Goal: Task Accomplishment & Management: Complete application form

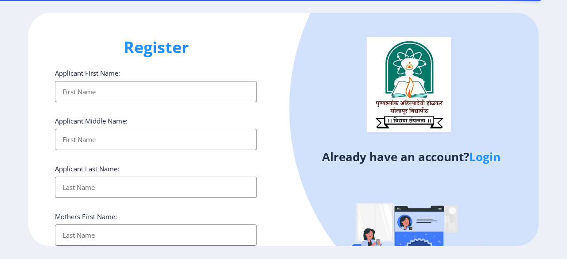
select select
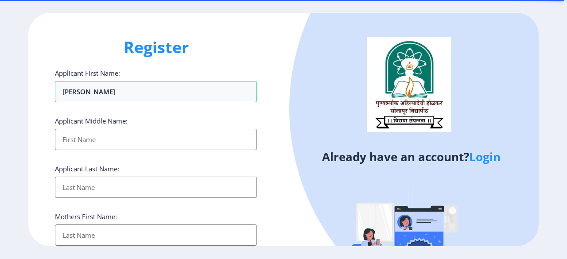
type input "[PERSON_NAME]"
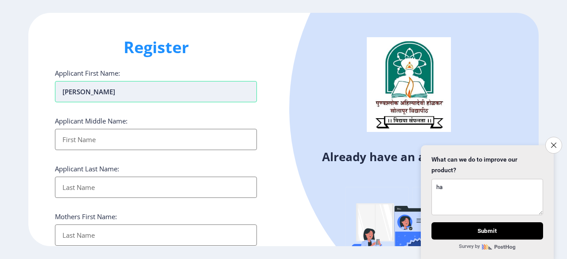
type textarea "ha"
click at [146, 90] on input "[PERSON_NAME]" at bounding box center [156, 91] width 202 height 21
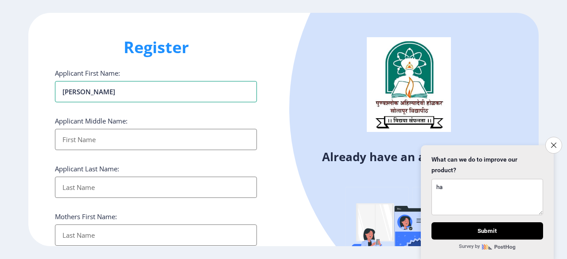
type input "[PERSON_NAME]"
click at [108, 139] on input "Applicant First Name:" at bounding box center [156, 139] width 202 height 21
type input "Anil"
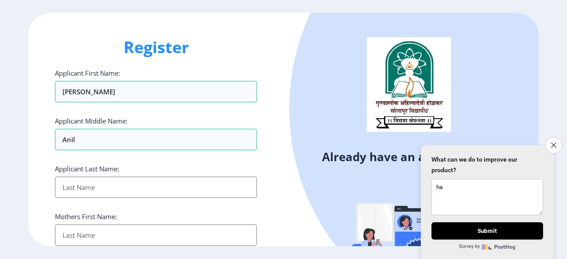
click at [88, 190] on input "Applicant First Name:" at bounding box center [156, 187] width 202 height 21
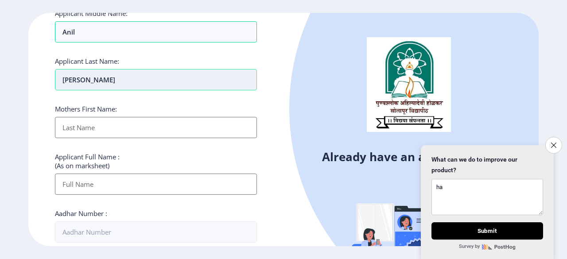
scroll to position [108, 0]
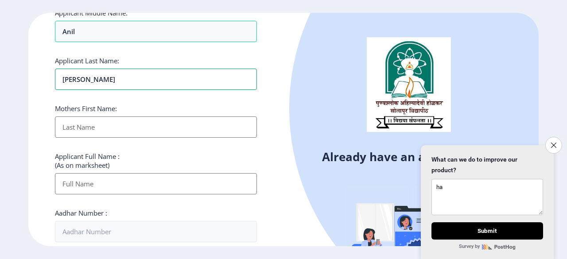
type input "[PERSON_NAME]"
click at [126, 120] on input "Applicant First Name:" at bounding box center [156, 126] width 202 height 21
type input "[PERSON_NAME]"
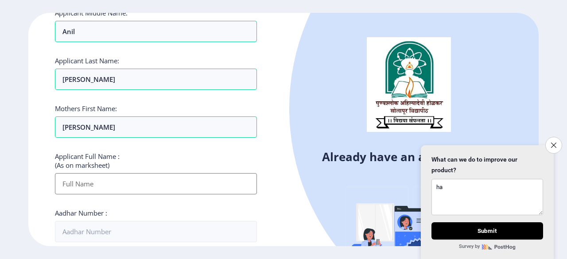
click at [105, 181] on input "Applicant First Name:" at bounding box center [156, 183] width 202 height 21
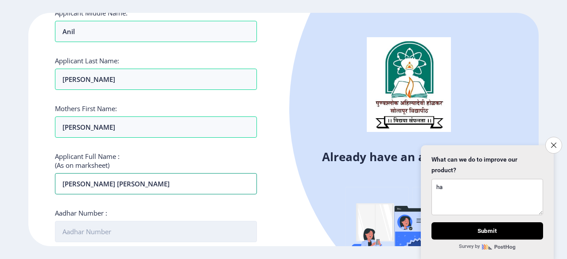
type input "[PERSON_NAME] [PERSON_NAME]"
click at [119, 231] on input "Aadhar Number :" at bounding box center [156, 231] width 202 height 21
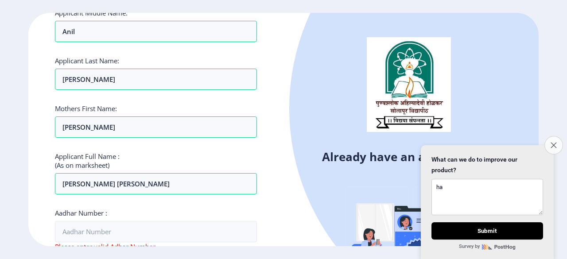
click at [550, 142] on button "Close survey" at bounding box center [553, 145] width 19 height 19
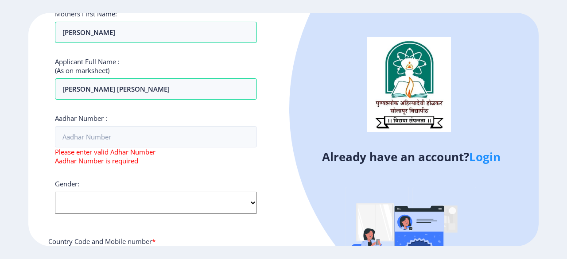
scroll to position [205, 0]
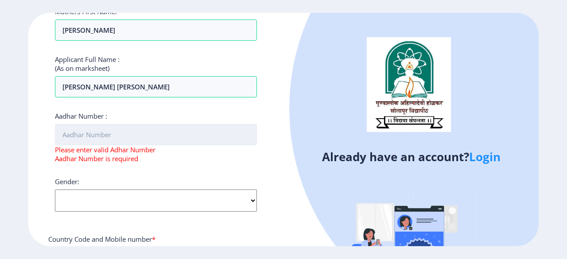
click at [124, 131] on input "Aadhar Number :" at bounding box center [156, 134] width 202 height 21
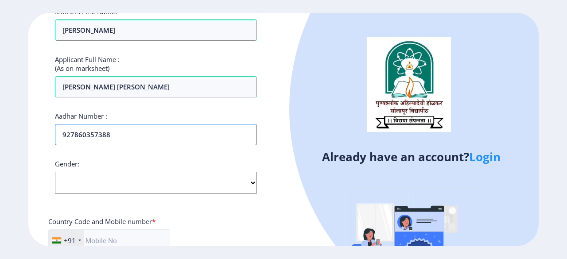
type input "927860357388"
click at [119, 187] on select "Select Gender [DEMOGRAPHIC_DATA] [DEMOGRAPHIC_DATA] Other" at bounding box center [156, 183] width 202 height 22
select select "[DEMOGRAPHIC_DATA]"
click at [55, 172] on select "Select Gender [DEMOGRAPHIC_DATA] [DEMOGRAPHIC_DATA] Other" at bounding box center [156, 183] width 202 height 22
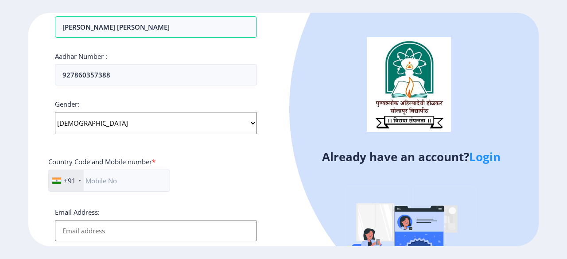
scroll to position [265, 0]
click at [120, 174] on input "text" at bounding box center [109, 180] width 122 height 22
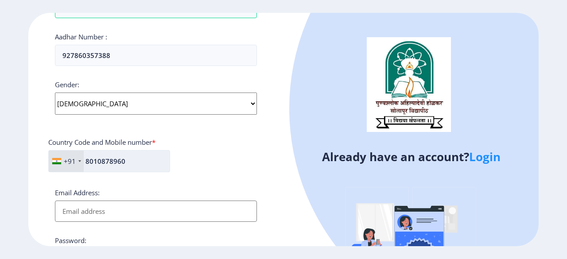
scroll to position [286, 0]
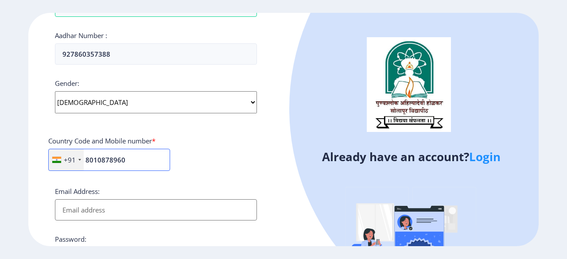
type input "8010878960"
click at [99, 207] on input "Email Address:" at bounding box center [156, 209] width 202 height 21
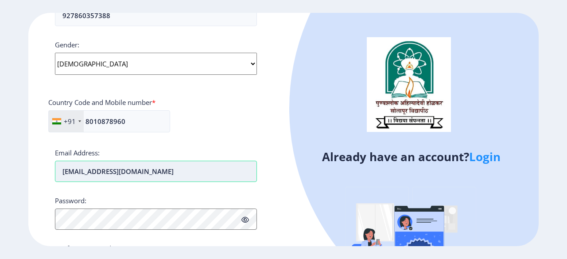
scroll to position [333, 0]
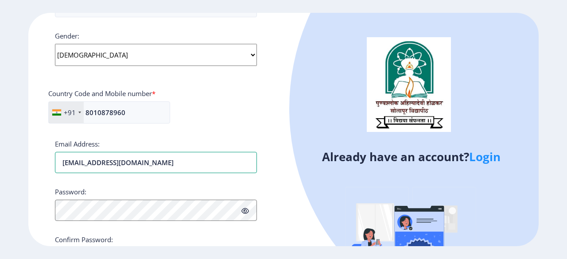
type input "[EMAIL_ADDRESS][DOMAIN_NAME]"
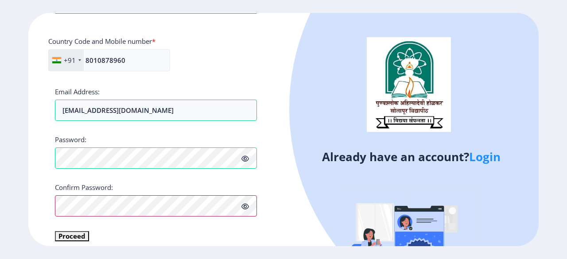
scroll to position [391, 0]
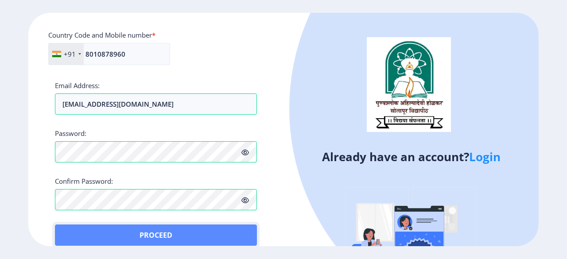
click at [77, 230] on button "Proceed" at bounding box center [156, 235] width 202 height 21
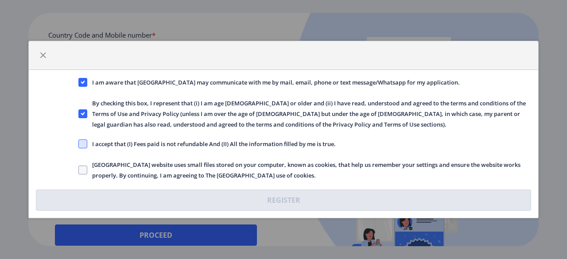
click at [81, 139] on span at bounding box center [82, 143] width 9 height 9
click at [79, 144] on input "I accept that (I) Fees paid is not refundable And (II) All the information fill…" at bounding box center [78, 144] width 0 height 0
checkbox input "true"
click at [83, 169] on span at bounding box center [82, 170] width 9 height 9
click at [79, 170] on input "[GEOGRAPHIC_DATA] website uses small files stored on your computer, known as co…" at bounding box center [78, 170] width 0 height 0
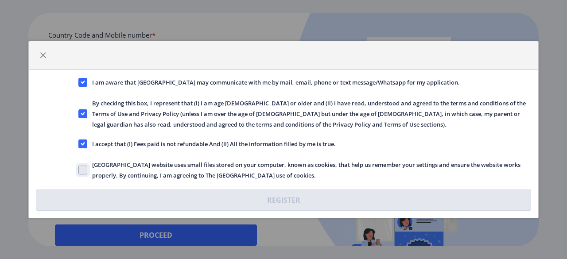
checkbox input "true"
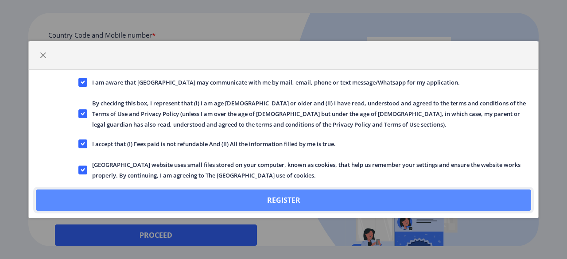
click at [261, 200] on button "Register" at bounding box center [283, 200] width 495 height 21
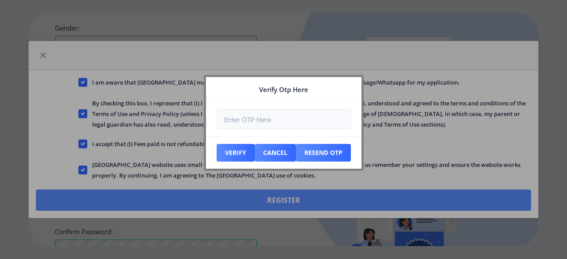
scroll to position [441, 0]
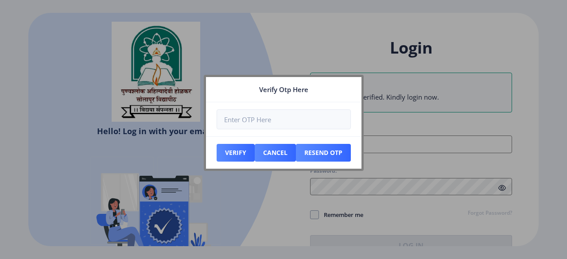
type input "[EMAIL_ADDRESS][DOMAIN_NAME]"
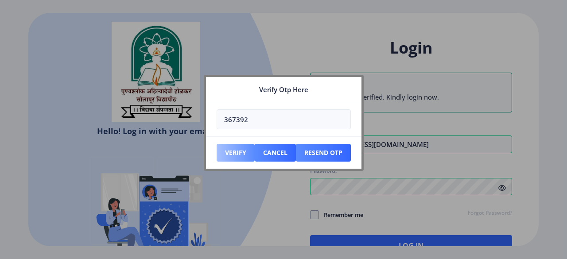
type input "367392"
click at [230, 149] on button "Verify" at bounding box center [236, 153] width 38 height 18
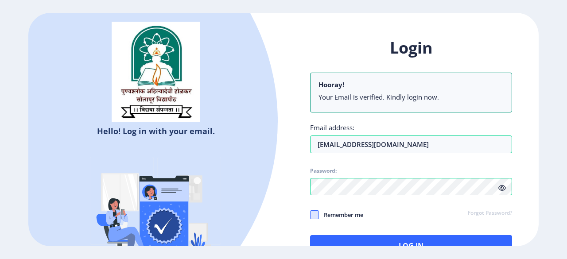
click at [314, 210] on span at bounding box center [314, 214] width 9 height 9
click at [310, 215] on input "Remember me" at bounding box center [310, 215] width 0 height 0
checkbox input "true"
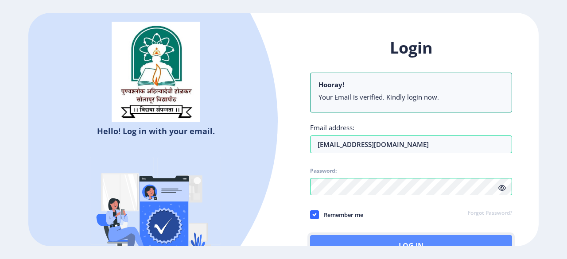
click at [368, 237] on button "Log In" at bounding box center [411, 245] width 202 height 21
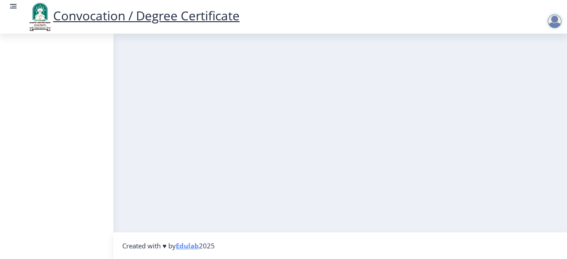
click at [184, 15] on link "Convocation / Degree Certificate" at bounding box center [133, 15] width 213 height 17
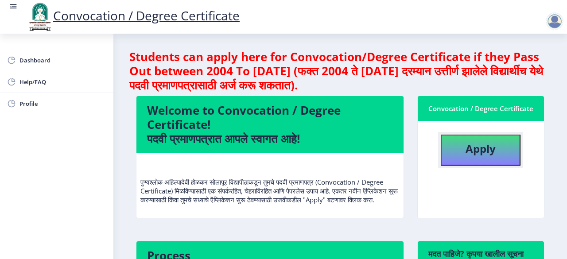
click at [483, 146] on b "Apply" at bounding box center [480, 148] width 30 height 15
select select
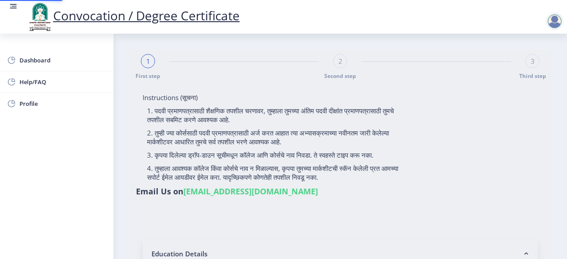
type input "[PERSON_NAME] [PERSON_NAME]"
type input "[PERSON_NAME]"
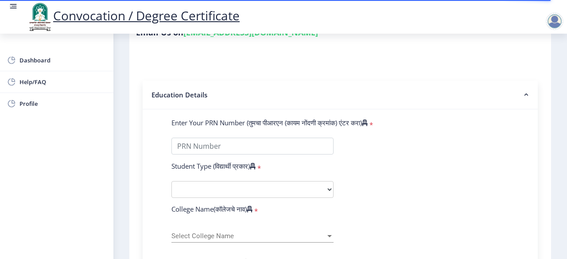
scroll to position [164, 0]
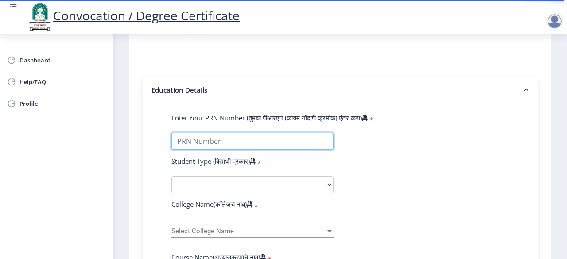
click at [309, 142] on input "Enter Your PRN Number (तुमचा पीआरएन (कायम नोंदणी क्रमांक) एंटर करा)" at bounding box center [252, 141] width 162 height 17
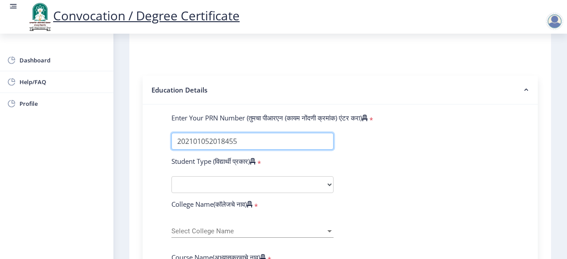
type input "202101052018455"
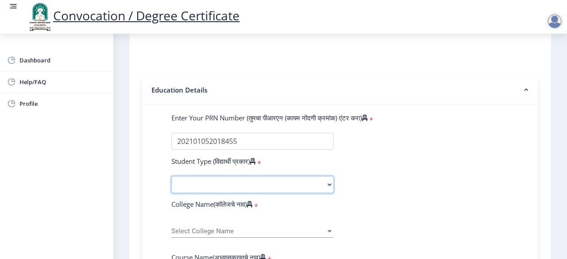
click at [258, 181] on select "Select Student Type Regular External" at bounding box center [252, 184] width 162 height 17
select select "Regular"
click at [171, 176] on select "Select Student Type Regular External" at bounding box center [252, 184] width 162 height 17
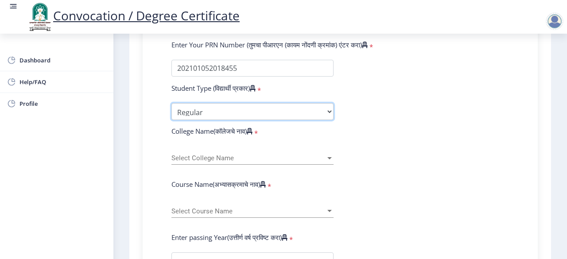
scroll to position [238, 0]
click at [227, 154] on span "Select College Name" at bounding box center [248, 158] width 154 height 8
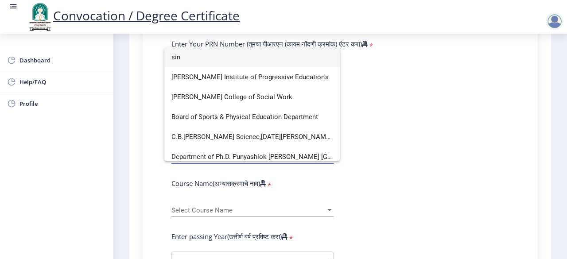
scroll to position [6, 0]
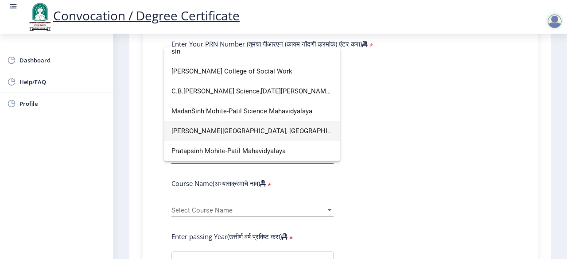
type input "sin"
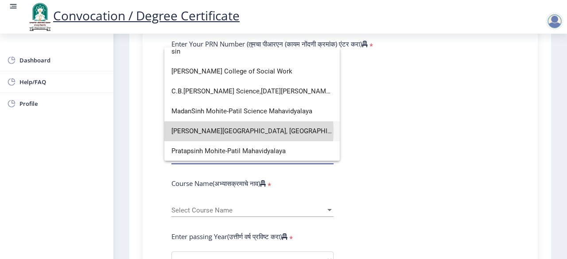
click at [237, 131] on span "N. B. Navale Sinhgad College of Engineering, Solapur." at bounding box center [251, 131] width 161 height 20
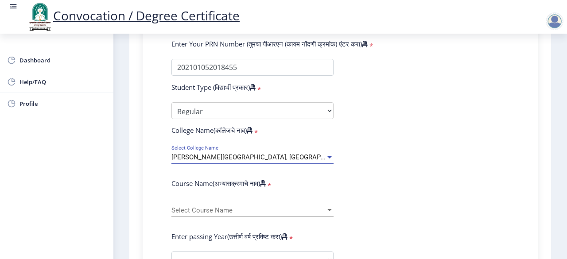
click at [212, 208] on span "Select Course Name" at bounding box center [248, 211] width 154 height 8
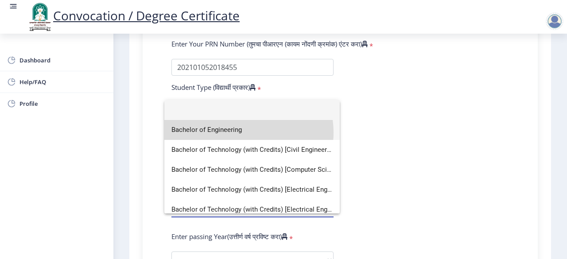
click at [242, 132] on span "Bachelor of Engineering" at bounding box center [251, 130] width 161 height 20
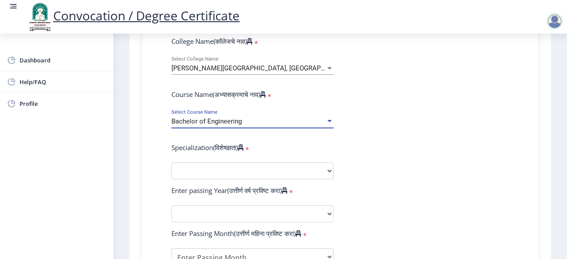
scroll to position [327, 0]
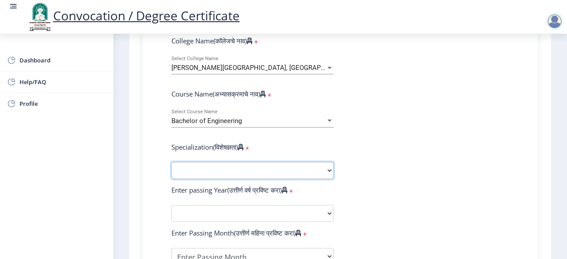
click at [239, 166] on select "Specialization Bio-Medical Engineering Civil Engineering Computer Science & Eng…" at bounding box center [252, 170] width 162 height 17
select select "Computer Science & Engineering"
click at [171, 162] on select "Specialization Bio-Medical Engineering Civil Engineering Computer Science & Eng…" at bounding box center [252, 170] width 162 height 17
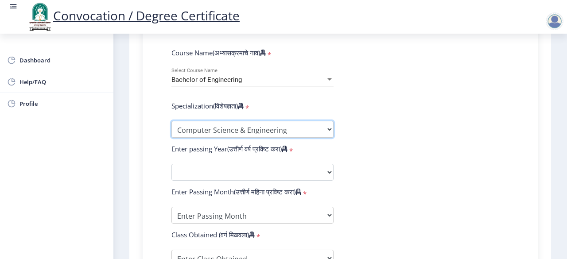
scroll to position [370, 0]
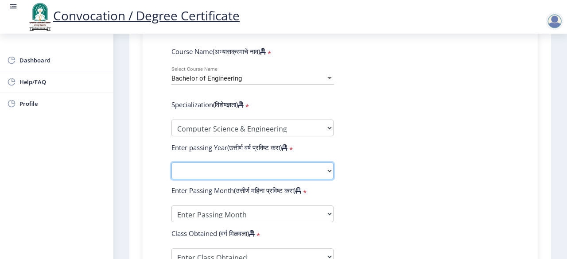
click at [254, 163] on select "2025 2024 2023 2022 2021 2020 2019 2018 2017 2016 2015 2014 2013 2012 2011 2010…" at bounding box center [252, 171] width 162 height 17
select select "2025"
click at [171, 163] on select "2025 2024 2023 2022 2021 2020 2019 2018 2017 2016 2015 2014 2013 2012 2011 2010…" at bounding box center [252, 171] width 162 height 17
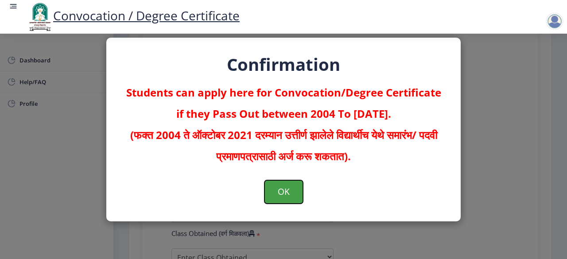
click at [282, 188] on button "OK" at bounding box center [283, 191] width 39 height 23
